Goal: Task Accomplishment & Management: Use online tool/utility

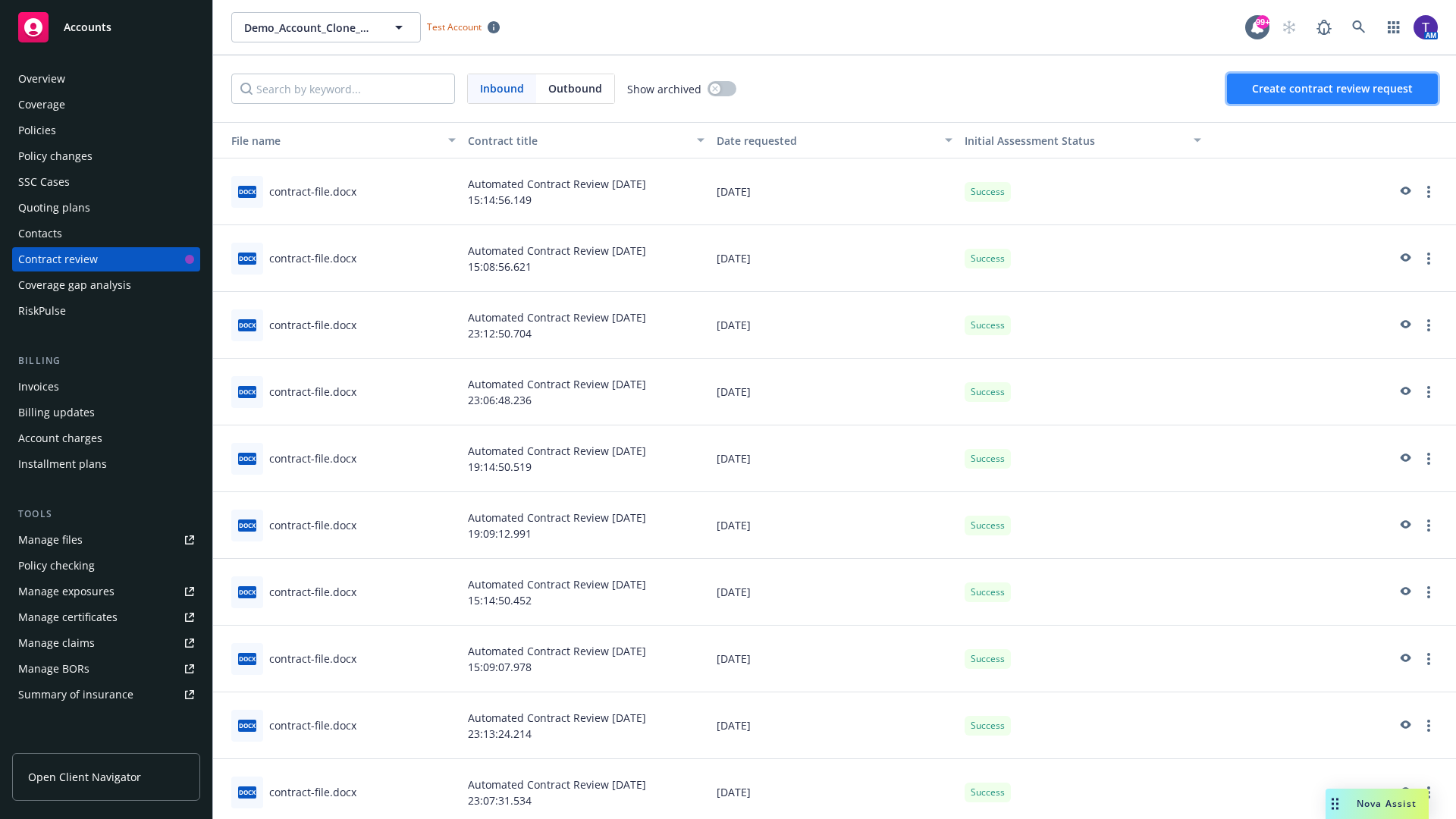
click at [1334, 89] on span "Create contract review request" at bounding box center [1332, 88] width 161 height 15
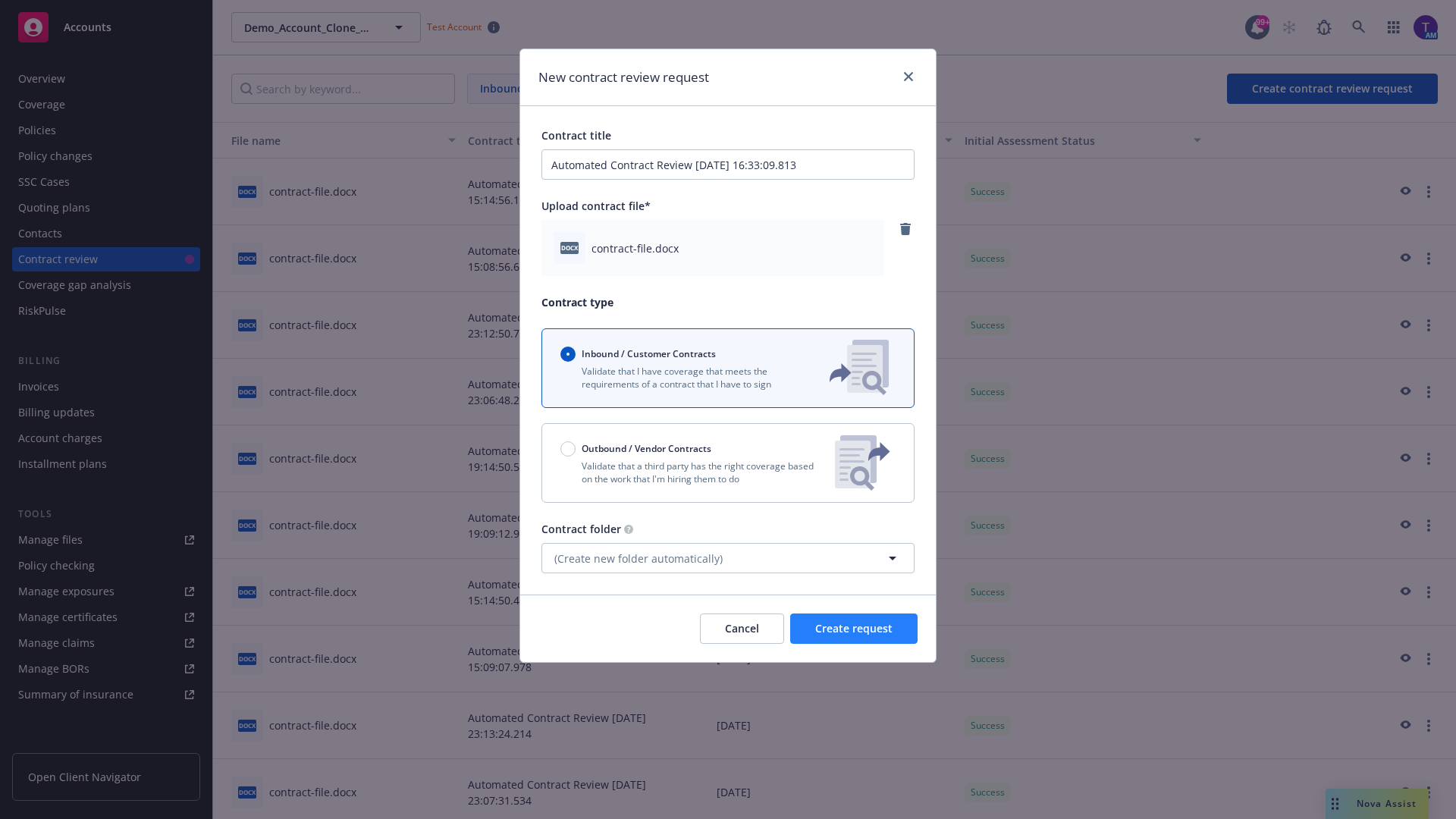
type input "Automated Contract Review [DATE] 16:33:09.813"
click at [854, 629] on span "Create request" at bounding box center [854, 628] width 77 height 15
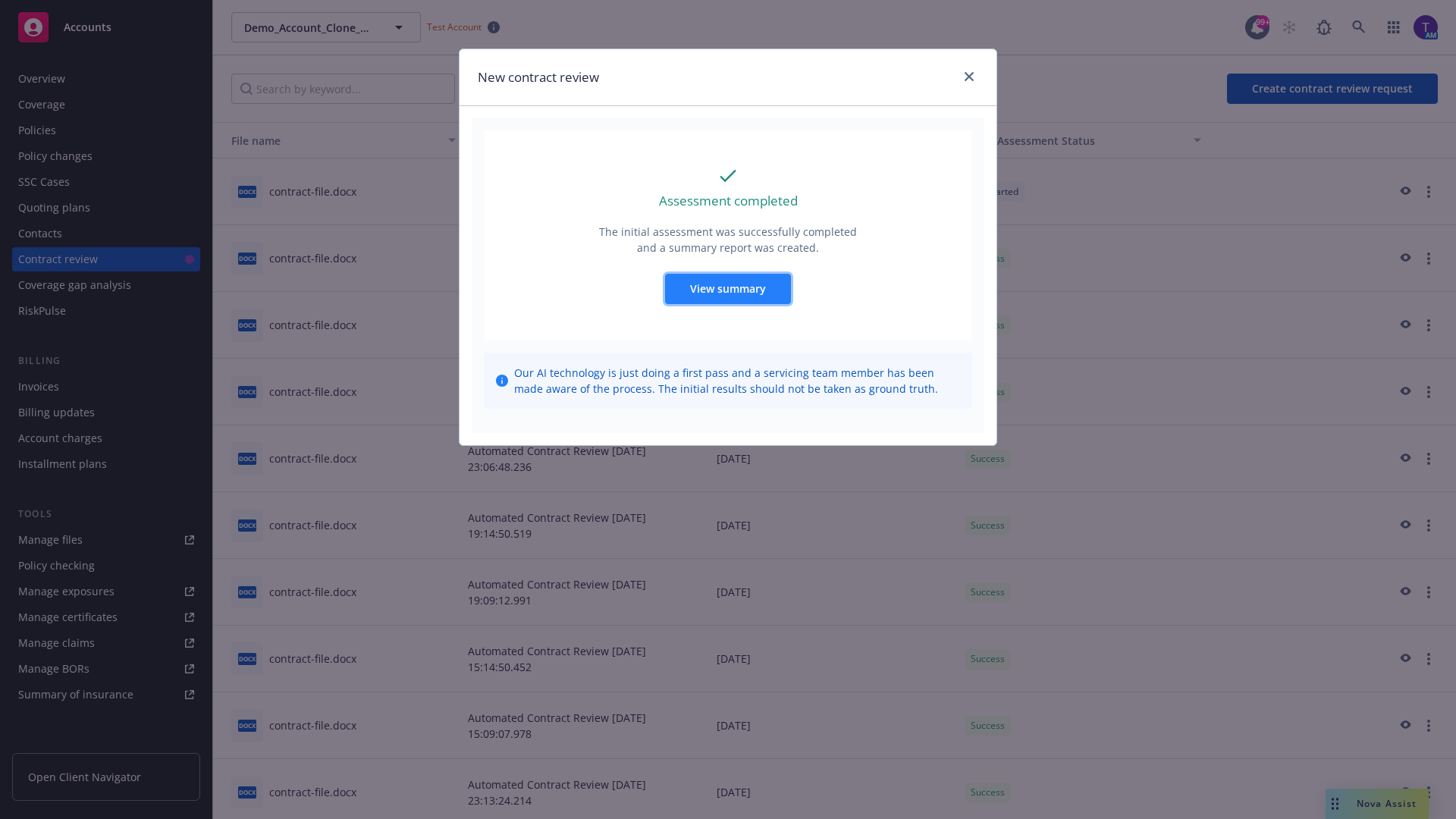
click at [728, 288] on span "View summary" at bounding box center [728, 288] width 76 height 15
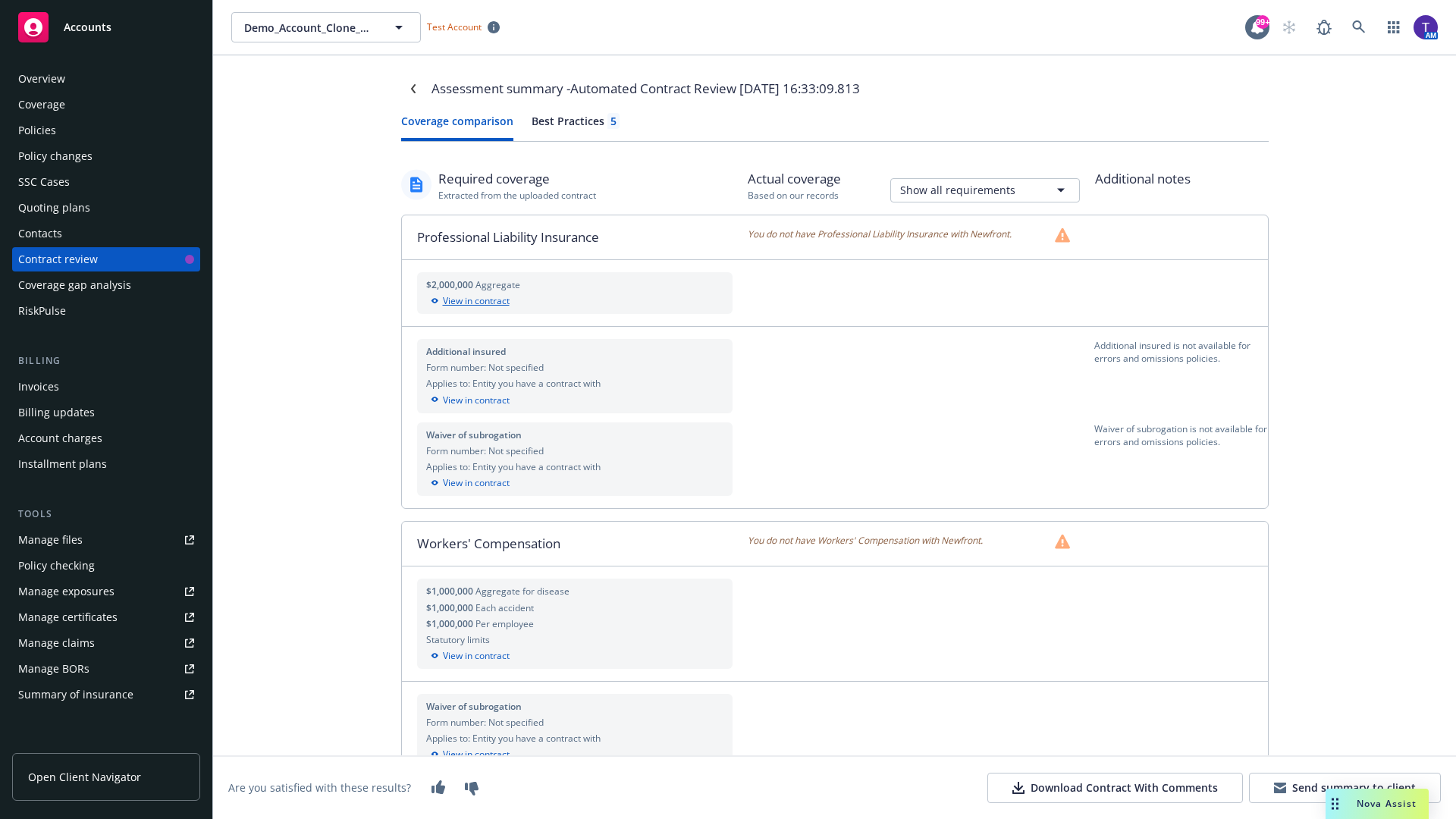
click at [574, 301] on div "View in contract" at bounding box center [574, 301] width 298 height 14
